Goal: Information Seeking & Learning: Learn about a topic

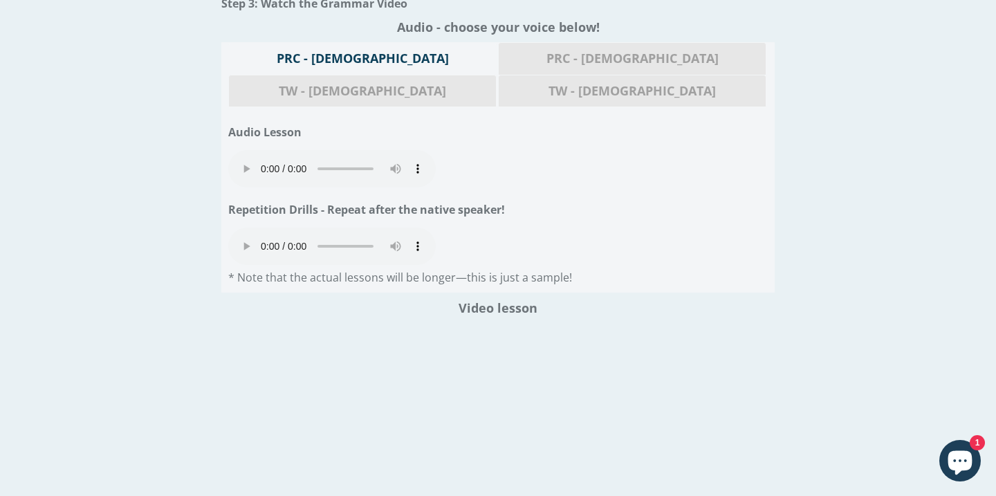
scroll to position [916, 0]
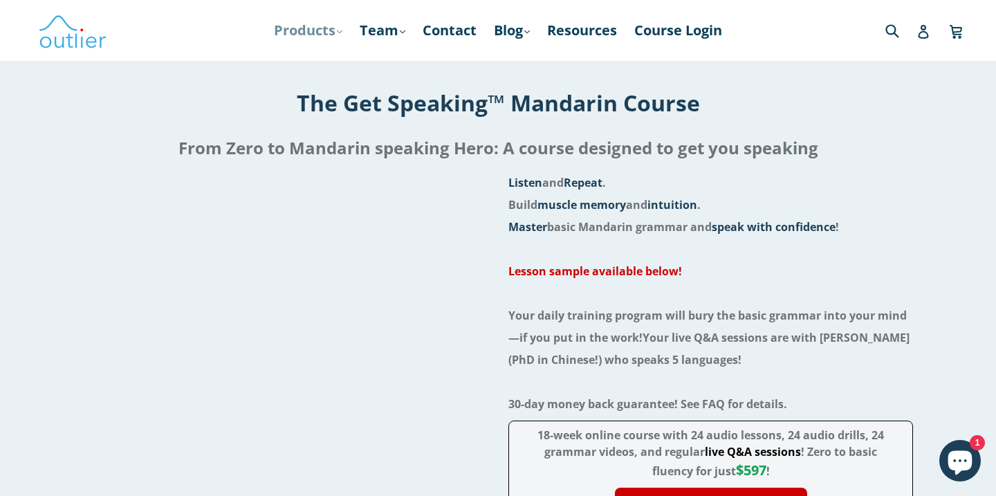
click at [319, 34] on link "Products .cls-1{fill:#231f20} expand" at bounding box center [308, 30] width 82 height 25
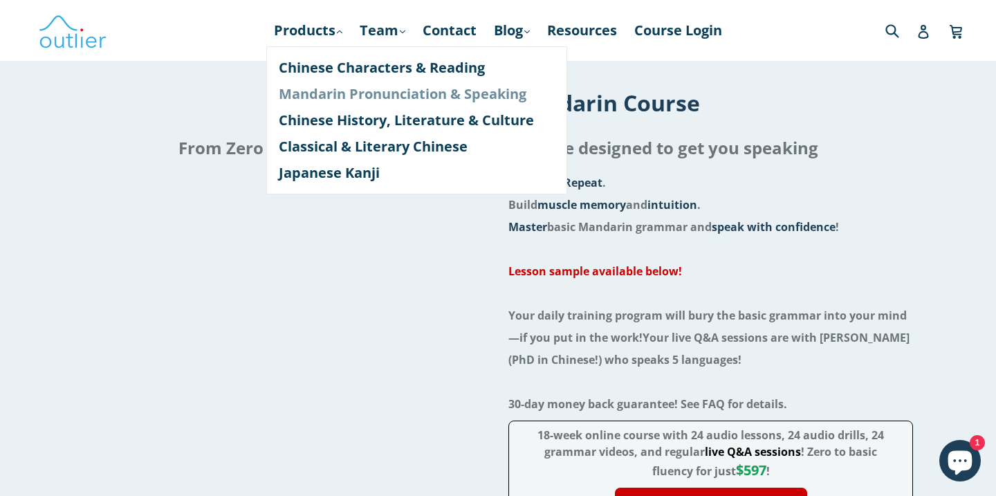
click at [329, 97] on link "Mandarin Pronunciation & Speaking" at bounding box center [417, 94] width 276 height 26
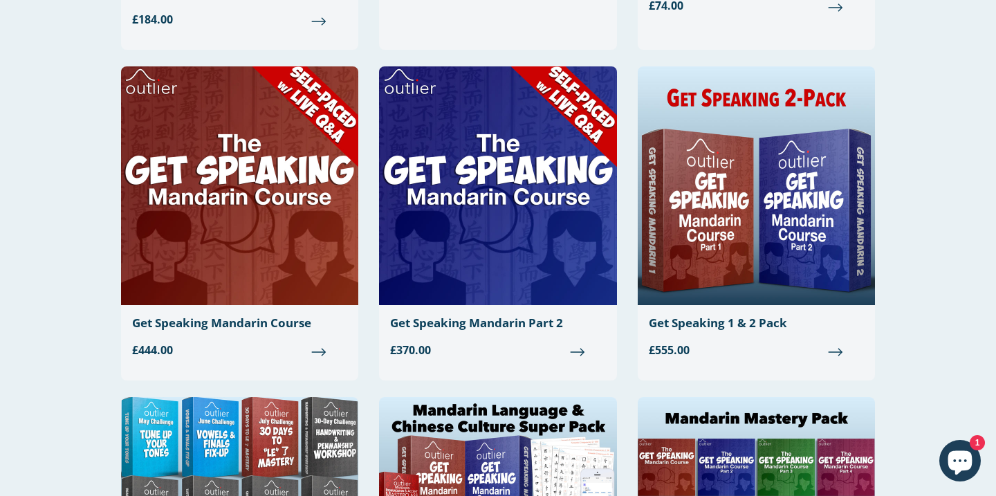
scroll to position [419, 0]
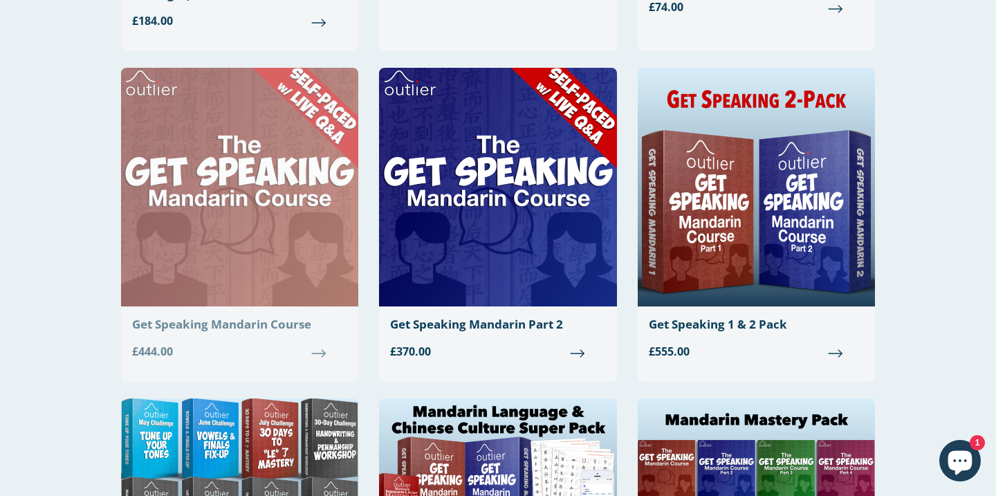
click at [156, 323] on div "Get Speaking Mandarin Course" at bounding box center [239, 325] width 215 height 14
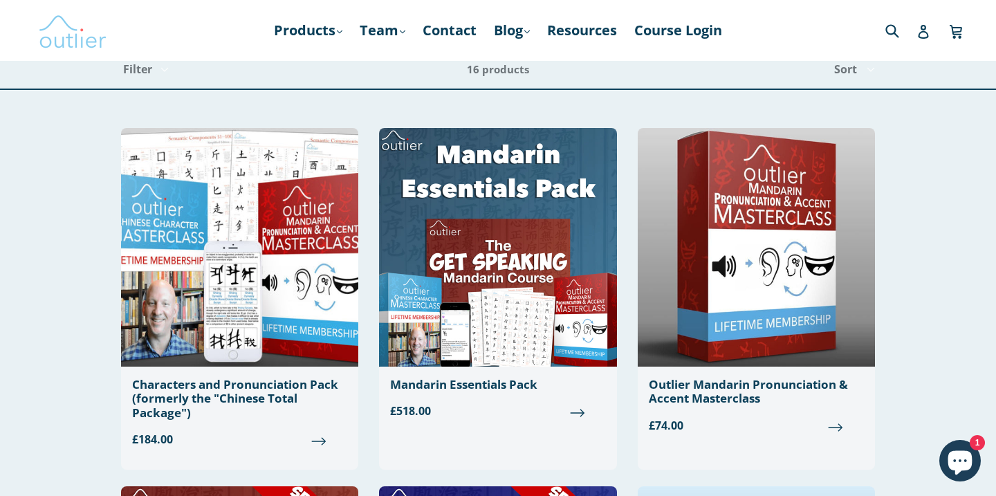
scroll to position [0, 0]
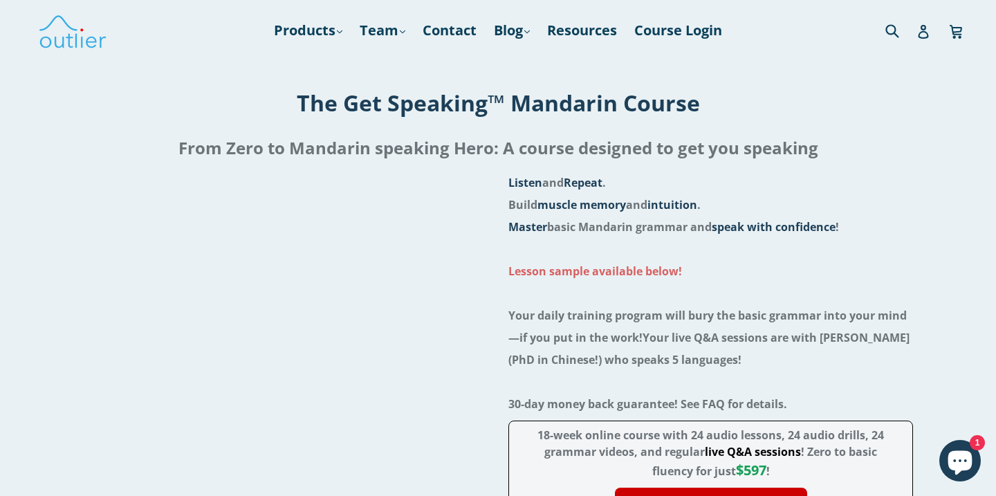
click at [572, 271] on strong "Lesson sample available below!" at bounding box center [596, 271] width 174 height 15
click at [548, 266] on strong "Lesson sample available below!" at bounding box center [596, 271] width 174 height 15
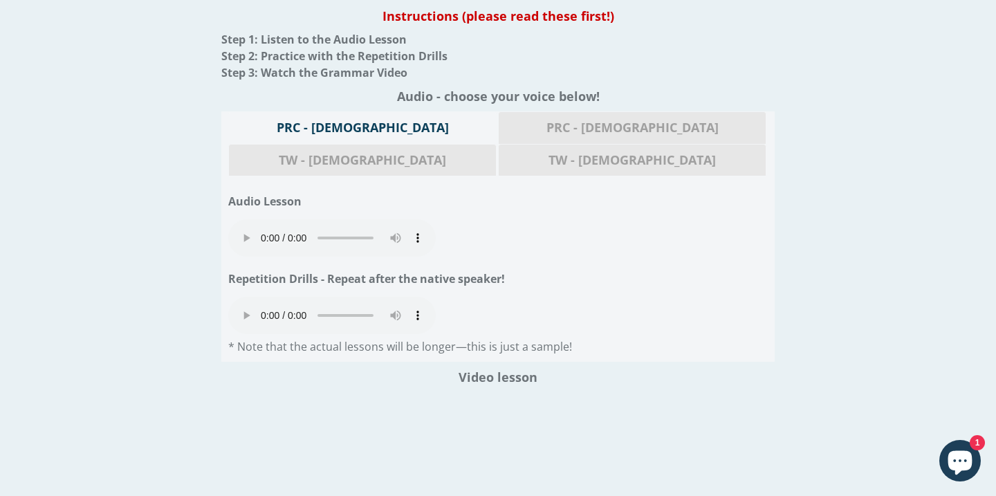
scroll to position [1551, 0]
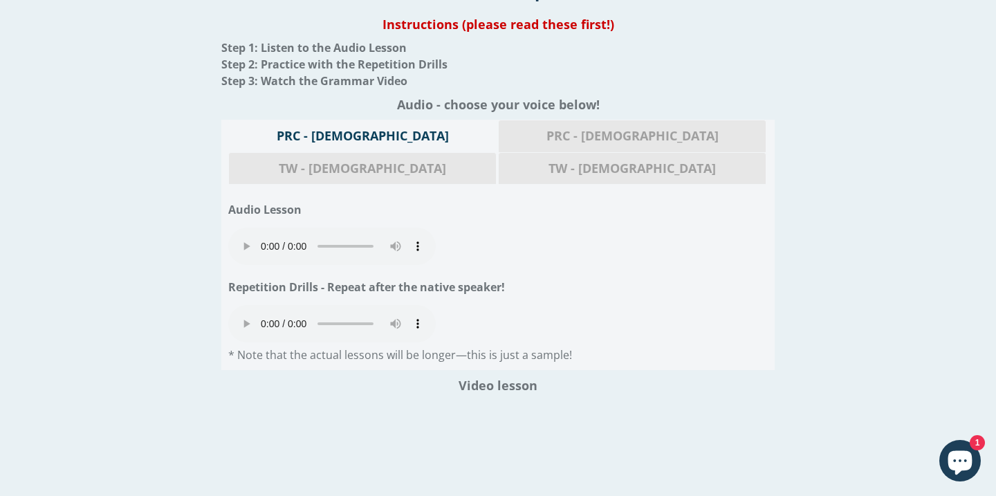
click at [238, 228] on audio "Your browser does not support the audio element." at bounding box center [332, 246] width 208 height 37
click at [509, 133] on span "PRC - [DEMOGRAPHIC_DATA]" at bounding box center [632, 136] width 246 height 18
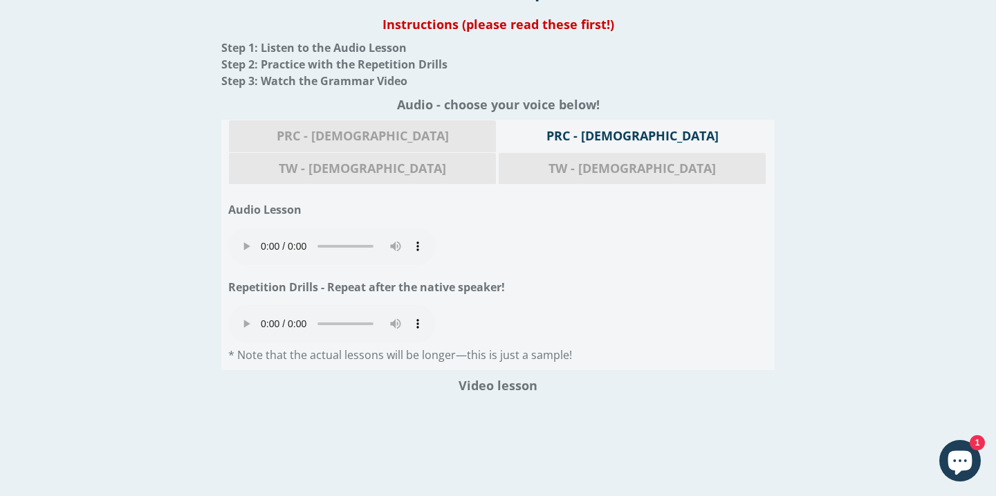
click at [700, 160] on span "TW - [DEMOGRAPHIC_DATA]" at bounding box center [632, 169] width 246 height 18
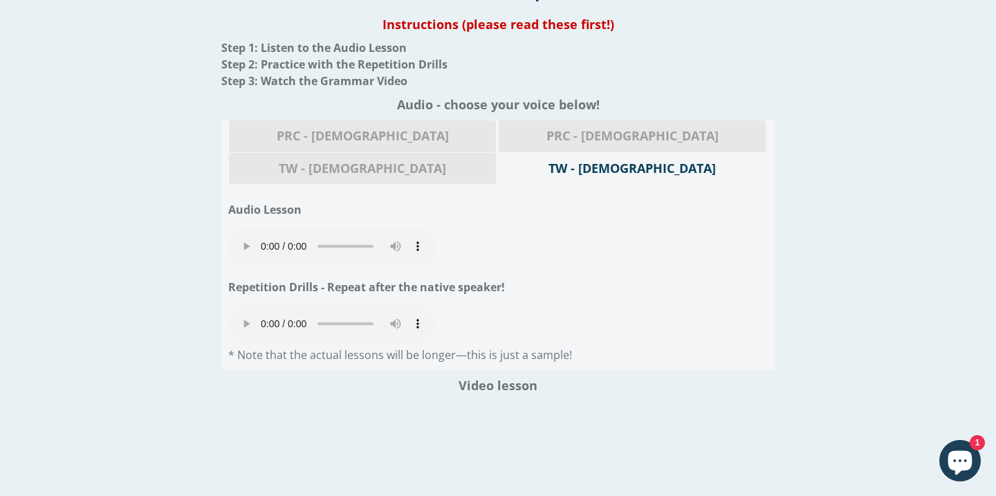
click at [239, 228] on audio "Your browser does not support the audio element." at bounding box center [332, 246] width 208 height 37
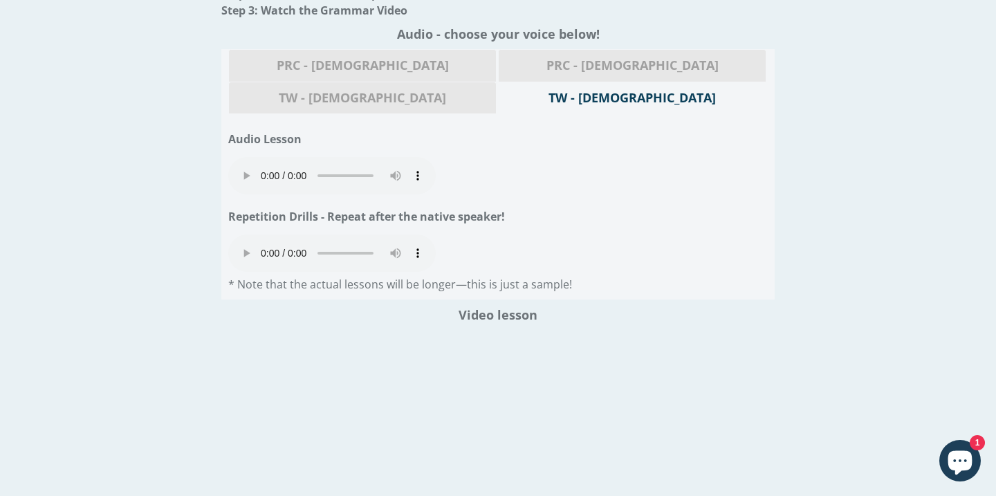
scroll to position [1624, 0]
